Goal: Navigation & Orientation: Find specific page/section

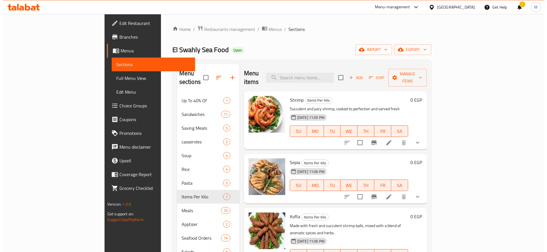
scroll to position [175, 0]
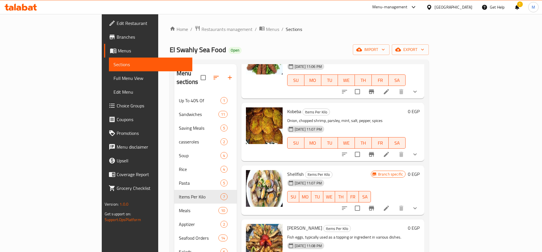
click at [158, 24] on div "Home / Restaurants management / Menus / Sections El Swahly Sea Food Open import…" at bounding box center [299, 173] width 282 height 318
click at [201, 32] on span "Restaurants management" at bounding box center [226, 29] width 51 height 7
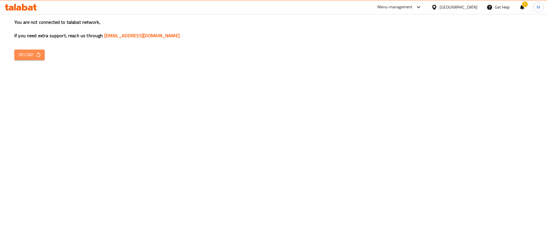
click at [36, 54] on icon "button" at bounding box center [39, 55] width 6 height 6
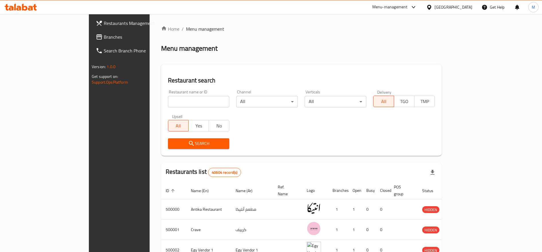
click at [161, 107] on div "Home / Menu management Menu management Restaurant search Restaurant name or ID …" at bounding box center [301, 215] width 281 height 378
type input "ل"
type input "galal"
click at [172, 142] on span "Search" at bounding box center [198, 143] width 52 height 7
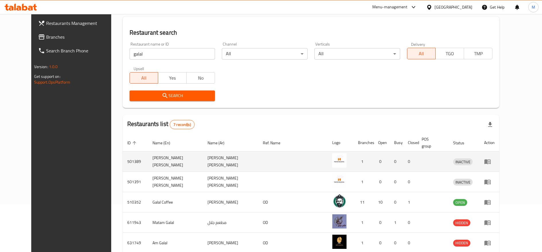
scroll to position [95, 0]
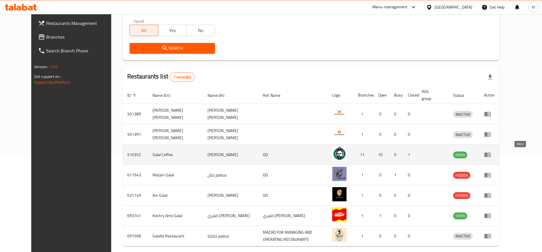
click at [491, 156] on icon "enhanced table" at bounding box center [487, 154] width 7 height 7
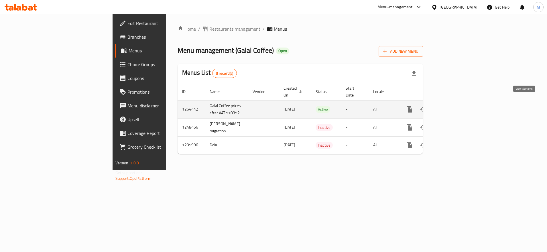
click at [454, 106] on icon "enhanced table" at bounding box center [451, 109] width 7 height 7
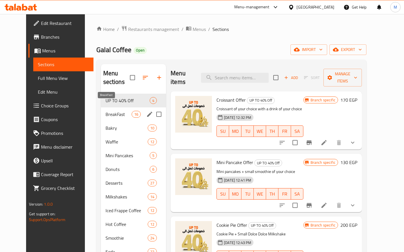
drag, startPoint x: 107, startPoint y: 106, endPoint x: 110, endPoint y: 105, distance: 3.8
click at [107, 111] on span "BreakFast" at bounding box center [118, 114] width 26 height 7
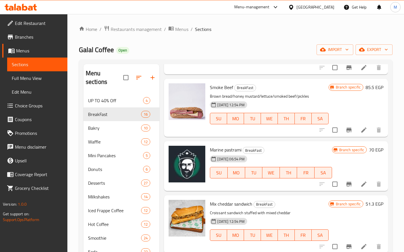
scroll to position [143, 0]
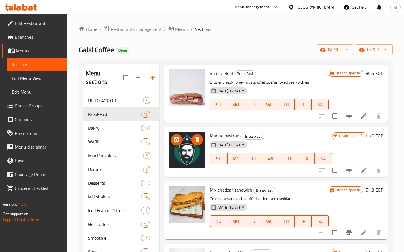
click at [175, 141] on icon "upload picture" at bounding box center [177, 139] width 6 height 5
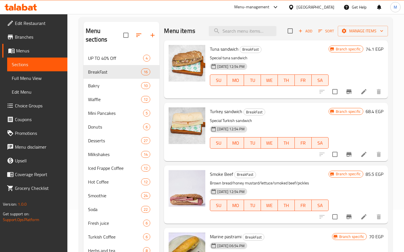
scroll to position [0, 0]
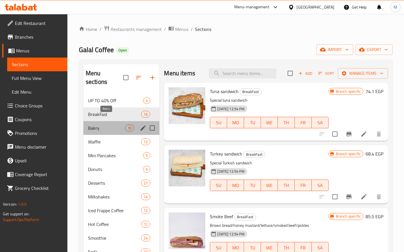
click at [115, 125] on span "Bakry" at bounding box center [106, 128] width 37 height 7
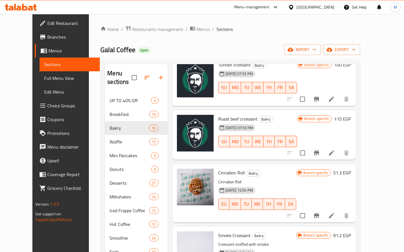
scroll to position [95, 0]
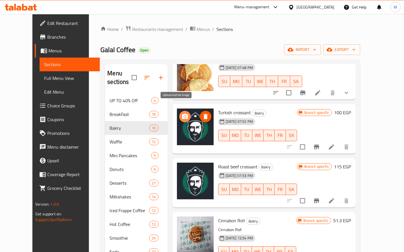
click at [182, 114] on icon "upload picture" at bounding box center [185, 116] width 6 height 5
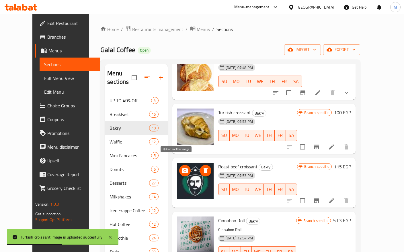
click at [181, 167] on icon "upload picture" at bounding box center [184, 170] width 7 height 7
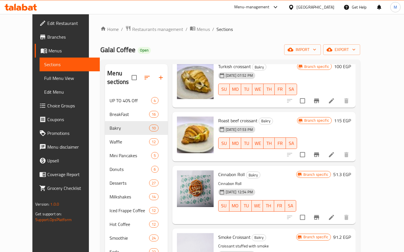
scroll to position [143, 0]
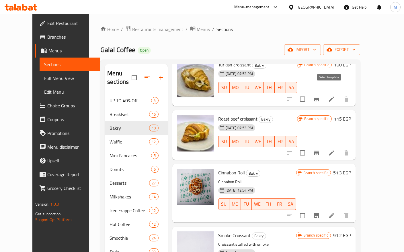
click at [308, 93] on input "checkbox" at bounding box center [302, 99] width 12 height 12
checkbox input "true"
click at [308, 147] on input "checkbox" at bounding box center [302, 153] width 12 height 12
checkbox input "true"
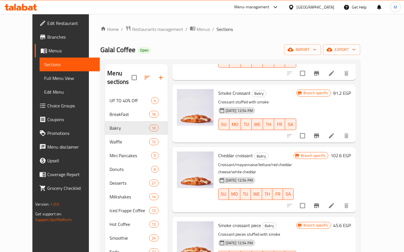
scroll to position [287, 0]
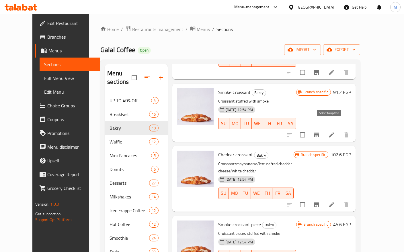
click at [308, 129] on input "checkbox" at bounding box center [302, 135] width 12 height 12
checkbox input "true"
click at [308, 199] on input "checkbox" at bounding box center [302, 205] width 12 height 12
checkbox input "true"
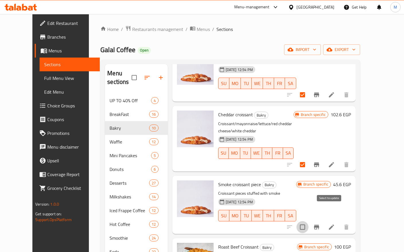
drag, startPoint x: 330, startPoint y: 213, endPoint x: 323, endPoint y: 211, distance: 6.5
click at [308, 221] on input "checkbox" at bounding box center [302, 227] width 12 height 12
checkbox input "true"
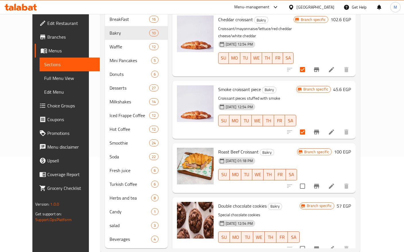
scroll to position [95, 0]
click at [308, 180] on input "checkbox" at bounding box center [302, 186] width 12 height 12
checkbox input "true"
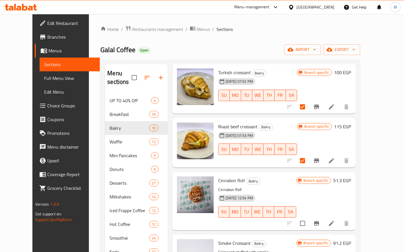
scroll to position [0, 0]
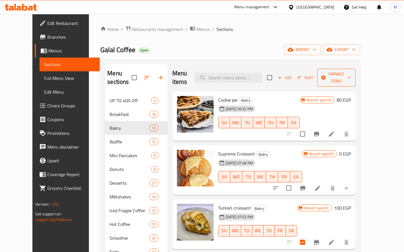
click at [351, 72] on span "Manage items" at bounding box center [336, 77] width 29 height 14
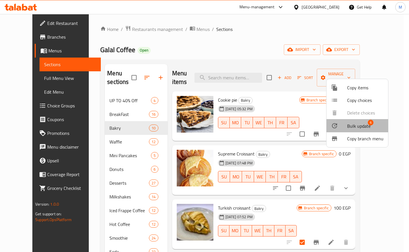
click at [351, 130] on span "Bulk update" at bounding box center [358, 126] width 23 height 7
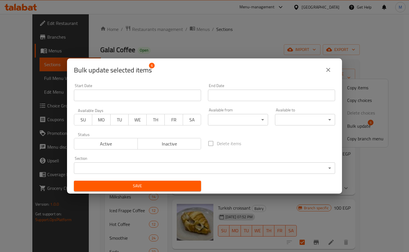
click at [199, 163] on body "​ Menu-management [GEOGRAPHIC_DATA] Get Help M Edit Restaurant Branches Menus S…" at bounding box center [204, 133] width 409 height 238
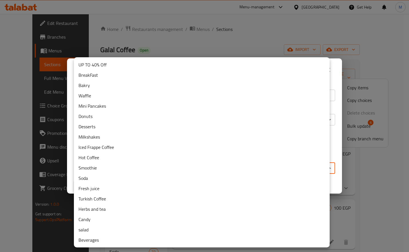
click at [136, 77] on li "BreakFast" at bounding box center [202, 75] width 256 height 10
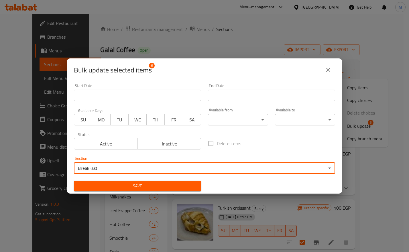
click at [193, 186] on span "Save" at bounding box center [138, 186] width 118 height 7
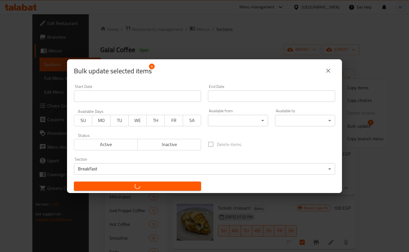
checkbox input "false"
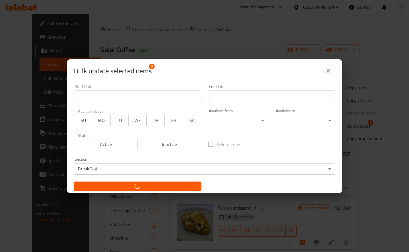
checkbox input "false"
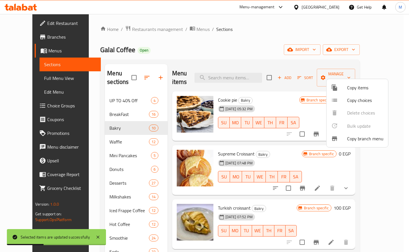
click at [110, 105] on div at bounding box center [204, 126] width 409 height 252
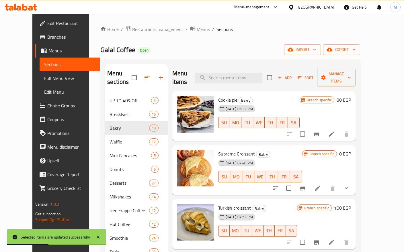
click at [105, 109] on div "BreakFast 16" at bounding box center [136, 114] width 62 height 14
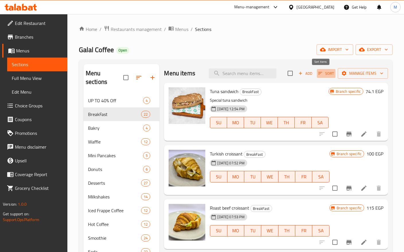
click at [319, 72] on span "Sort" at bounding box center [326, 73] width 16 height 7
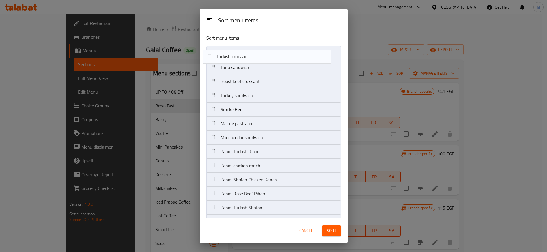
drag, startPoint x: 218, startPoint y: 72, endPoint x: 213, endPoint y: 53, distance: 19.3
click at [213, 53] on nav "Tuna sandwich Turkish croissant Roast beef croissant Turkey sandwich Smoke Beef…" at bounding box center [274, 200] width 134 height 309
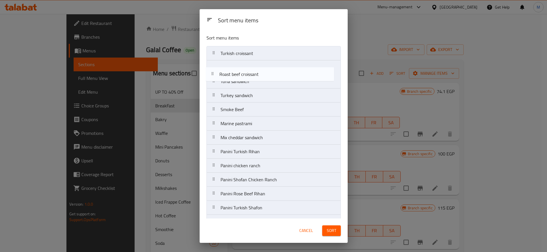
drag, startPoint x: 215, startPoint y: 86, endPoint x: 213, endPoint y: 70, distance: 16.8
click at [213, 70] on nav "Turkish croissant Tuna sandwich Roast beef croissant Turkey sandwich Smoke Beef…" at bounding box center [274, 200] width 134 height 309
drag, startPoint x: 214, startPoint y: 196, endPoint x: 218, endPoint y: 77, distance: 118.7
click at [218, 77] on nav "Turkish croissant Roast beef croissant Tuna sandwich Turkey sandwich Smoke Beef…" at bounding box center [274, 200] width 134 height 309
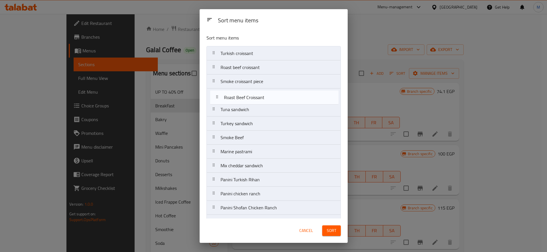
drag, startPoint x: 213, startPoint y: 211, endPoint x: 216, endPoint y: 95, distance: 115.5
click at [216, 95] on nav "Turkish croissant Roast beef croissant Smoke croissant piece Tuna sandwich Turk…" at bounding box center [274, 200] width 134 height 309
drag, startPoint x: 212, startPoint y: 208, endPoint x: 205, endPoint y: 90, distance: 118.8
click at [205, 90] on div "Sort menu items Turkish croissant Roast beef croissant Smoke croissant piece Ro…" at bounding box center [274, 124] width 148 height 189
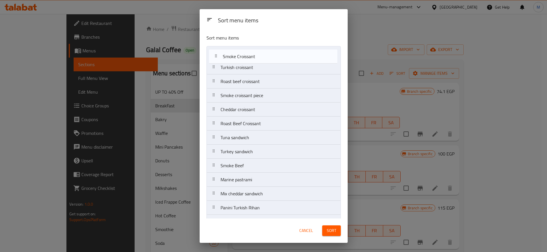
drag, startPoint x: 212, startPoint y: 209, endPoint x: 215, endPoint y: 54, distance: 155.3
click at [215, 54] on nav "Turkish croissant Roast beef croissant Smoke croissant piece Cheddar croissant …" at bounding box center [274, 200] width 134 height 309
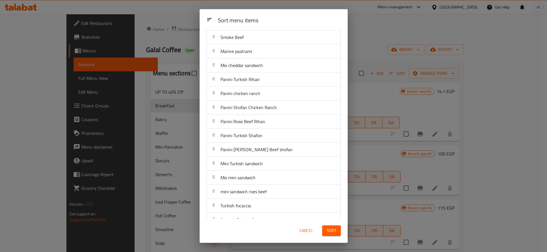
scroll to position [139, 0]
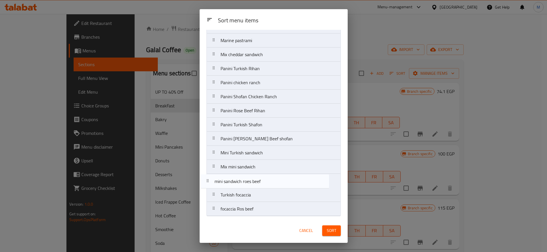
drag, startPoint x: 215, startPoint y: 183, endPoint x: 208, endPoint y: 183, distance: 6.4
click at [208, 183] on nav "Smoke Croissant Turkish croissant Roast beef croissant Smoke croissant piece Ch…" at bounding box center [274, 61] width 134 height 309
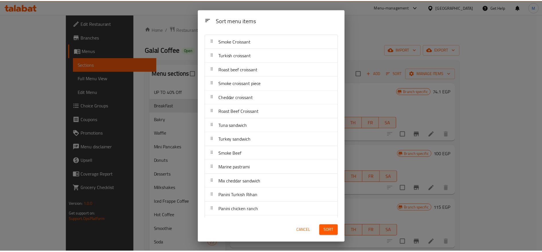
scroll to position [0, 0]
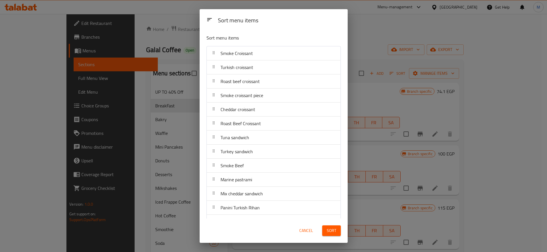
click at [335, 231] on span "Sort" at bounding box center [331, 230] width 9 height 7
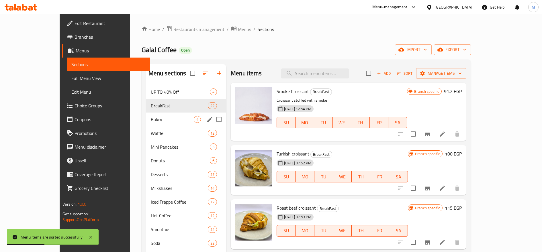
click at [151, 120] on span "Bakry" at bounding box center [172, 119] width 43 height 7
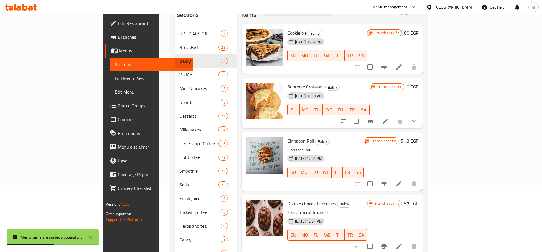
scroll to position [99, 0]
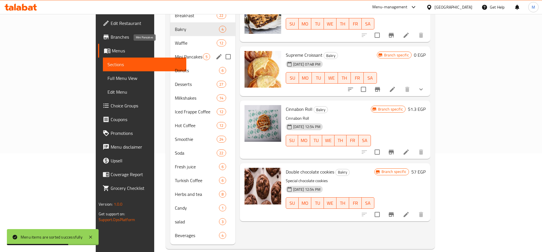
click at [175, 53] on span "Mini Pancakes" at bounding box center [189, 56] width 28 height 7
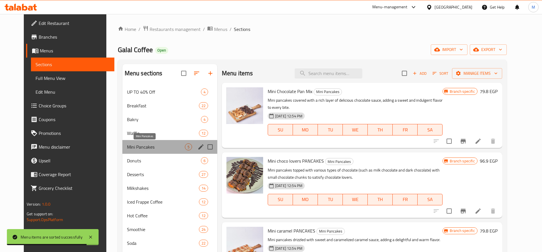
click at [132, 150] on span "Mini Pancakes" at bounding box center [156, 147] width 58 height 7
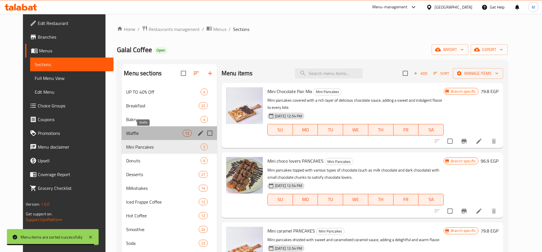
click at [138, 135] on span "Waffle" at bounding box center [154, 133] width 56 height 7
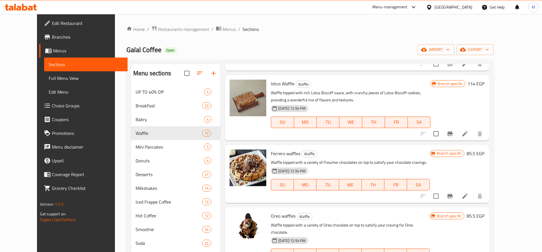
scroll to position [525, 0]
